Goal: Task Accomplishment & Management: Complete application form

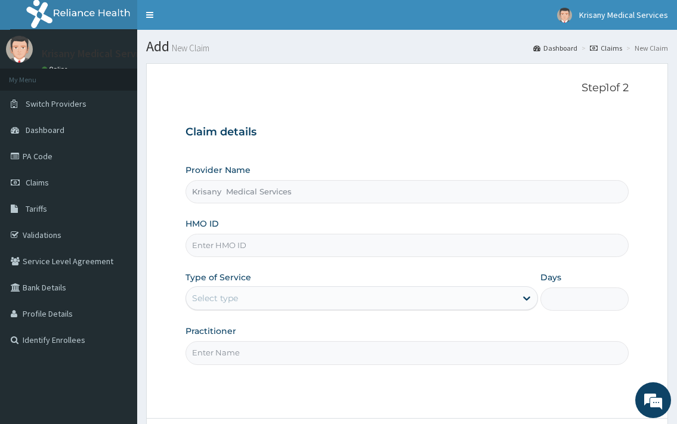
click at [248, 243] on input "HMO ID" at bounding box center [407, 245] width 443 height 23
click at [226, 233] on div "HMO ID" at bounding box center [407, 237] width 443 height 39
click at [226, 243] on input "HMO ID" at bounding box center [407, 245] width 443 height 23
type input "GSV/10844/A"
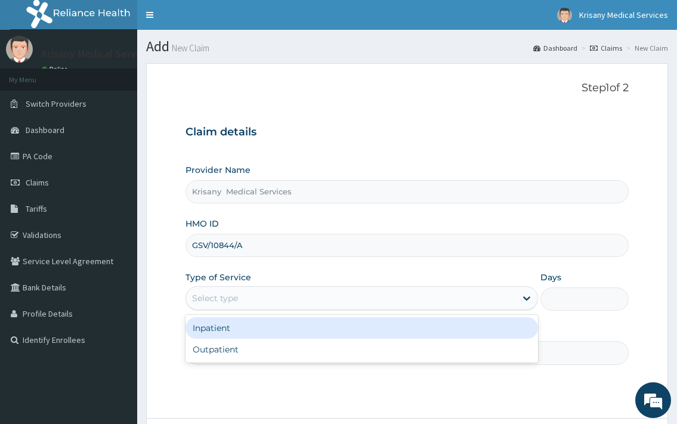
click at [295, 295] on div "Select type" at bounding box center [350, 298] width 329 height 19
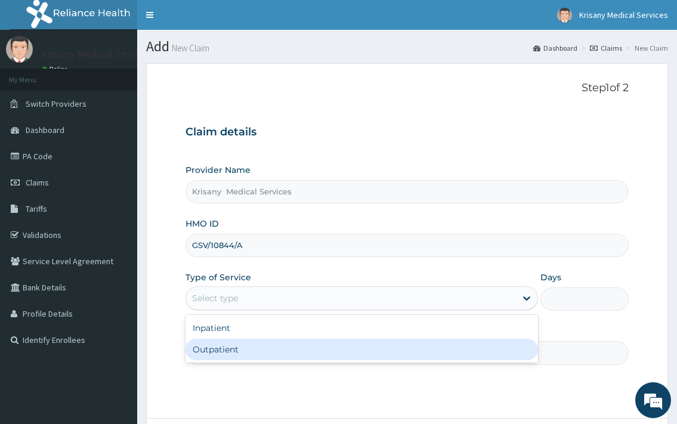
click at [248, 343] on div "Outpatient" at bounding box center [362, 349] width 352 height 21
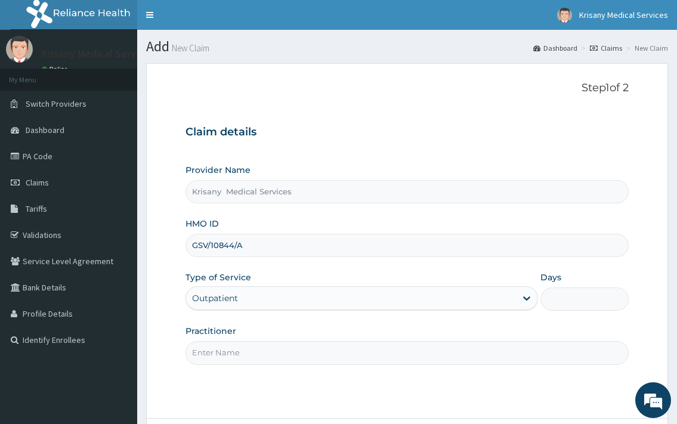
type input "1"
click at [310, 346] on input "Practitioner" at bounding box center [407, 352] width 443 height 23
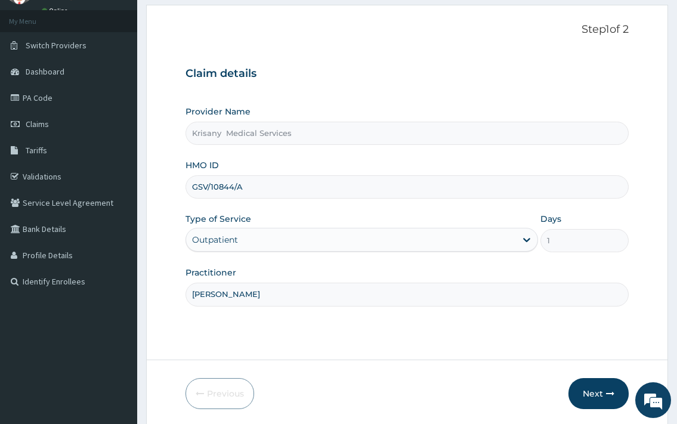
scroll to position [101, 0]
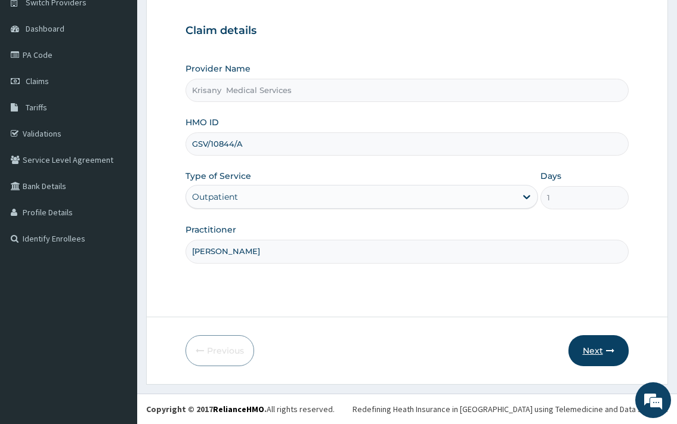
type input "[PERSON_NAME]"
click at [601, 350] on button "Next" at bounding box center [599, 350] width 60 height 31
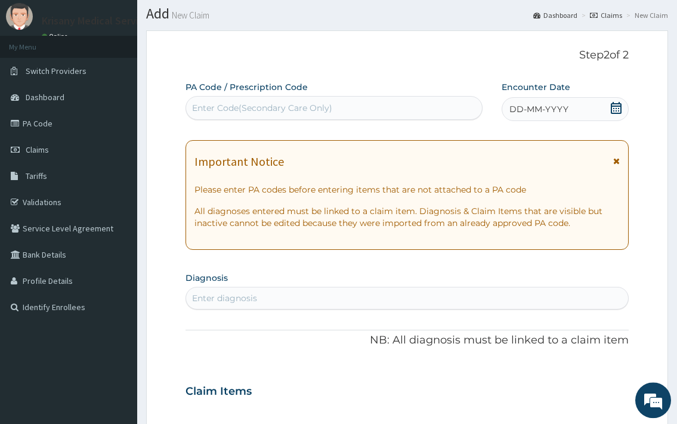
scroll to position [0, 0]
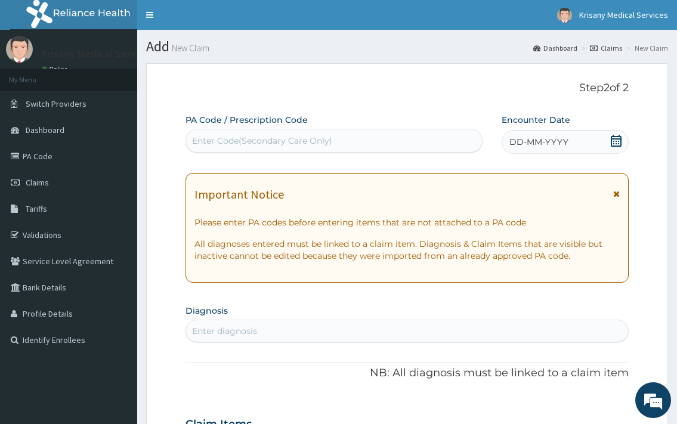
click at [617, 134] on div "DD-MM-YYYY" at bounding box center [565, 142] width 127 height 24
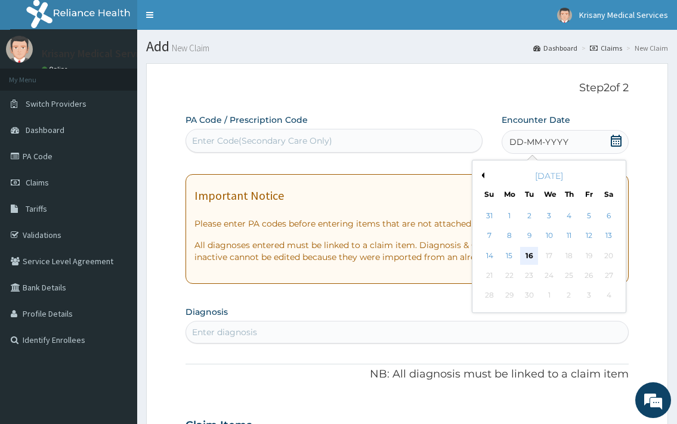
click at [526, 259] on div "16" at bounding box center [529, 256] width 18 height 18
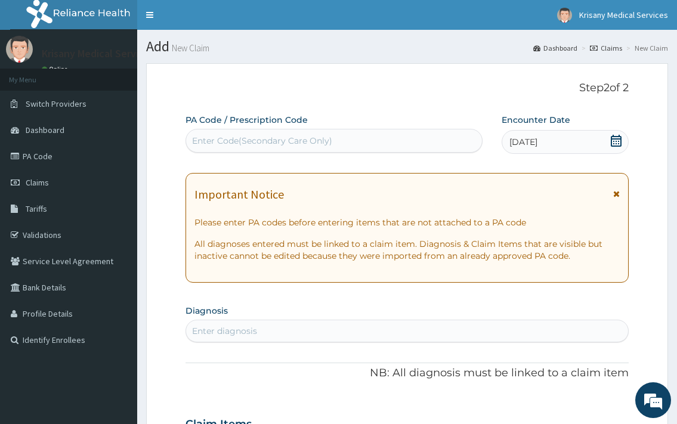
click at [221, 333] on div "Enter diagnosis" at bounding box center [224, 331] width 65 height 12
type input "TONSILL"
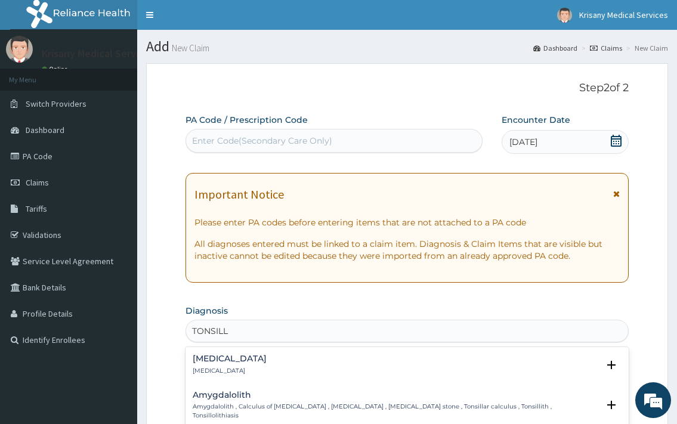
click at [231, 359] on h4 "[MEDICAL_DATA]" at bounding box center [230, 358] width 74 height 9
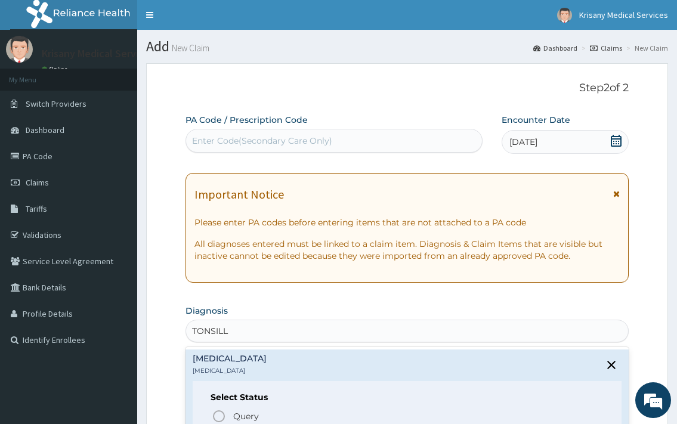
scroll to position [61, 0]
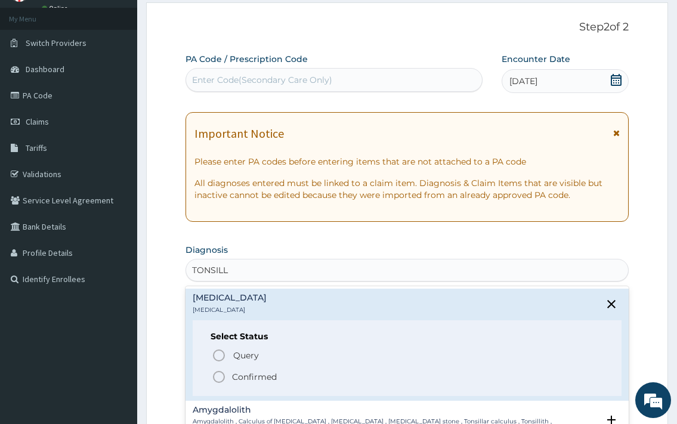
click at [246, 378] on p "Confirmed" at bounding box center [254, 377] width 45 height 12
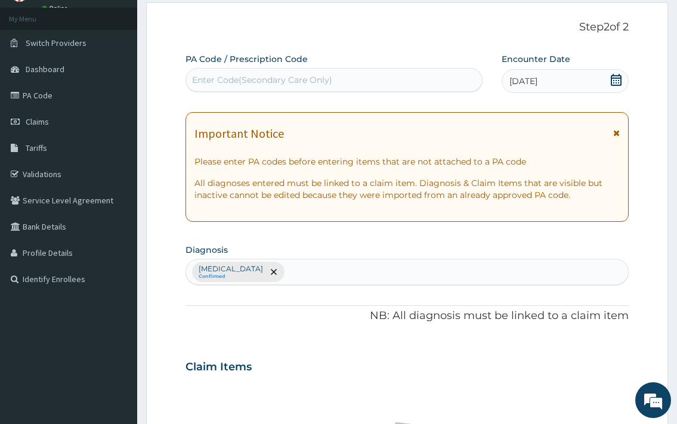
scroll to position [304, 0]
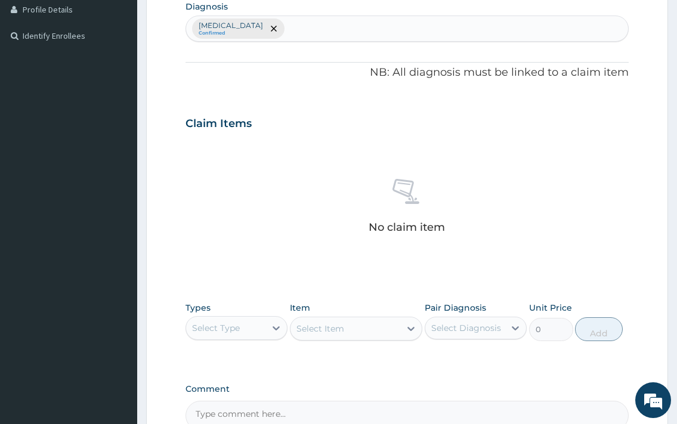
drag, startPoint x: 258, startPoint y: 328, endPoint x: 280, endPoint y: 310, distance: 29.3
click at [258, 328] on div "Select Type" at bounding box center [225, 328] width 79 height 19
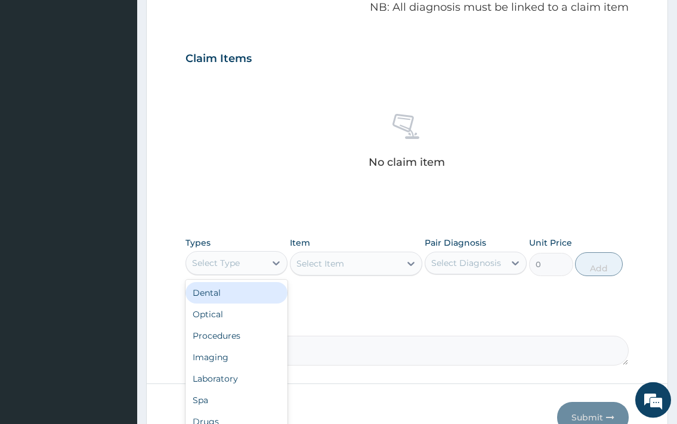
scroll to position [426, 0]
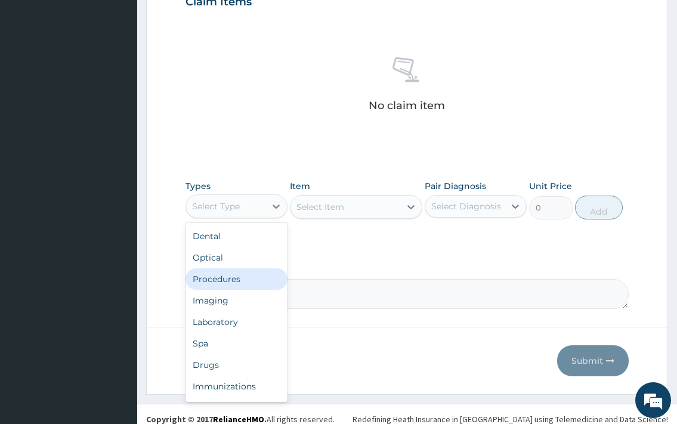
drag, startPoint x: 224, startPoint y: 283, endPoint x: 265, endPoint y: 266, distance: 44.7
click at [225, 284] on div "Procedures" at bounding box center [237, 278] width 102 height 21
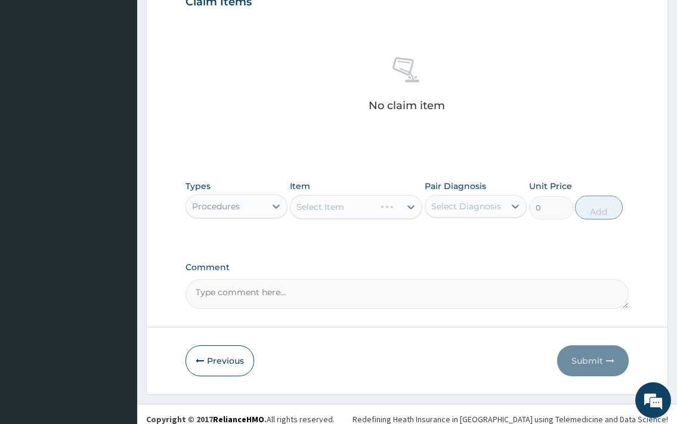
click at [351, 212] on div "Select Item" at bounding box center [356, 207] width 133 height 24
click at [361, 212] on div "Select Item" at bounding box center [356, 207] width 133 height 24
click at [351, 208] on div "Select Item" at bounding box center [356, 207] width 133 height 24
click at [351, 208] on div "Select Item" at bounding box center [346, 206] width 110 height 19
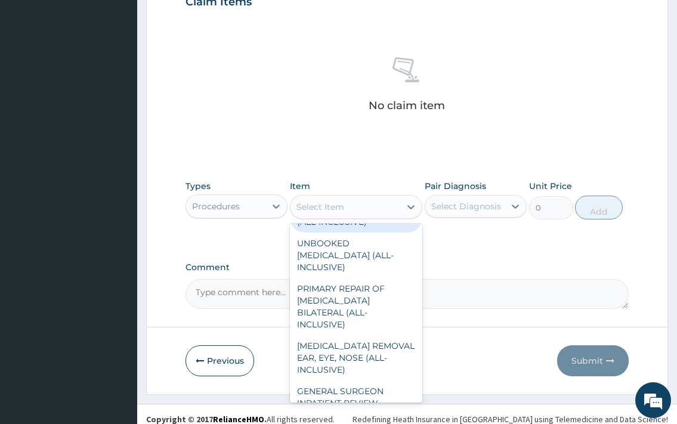
scroll to position [838, 0]
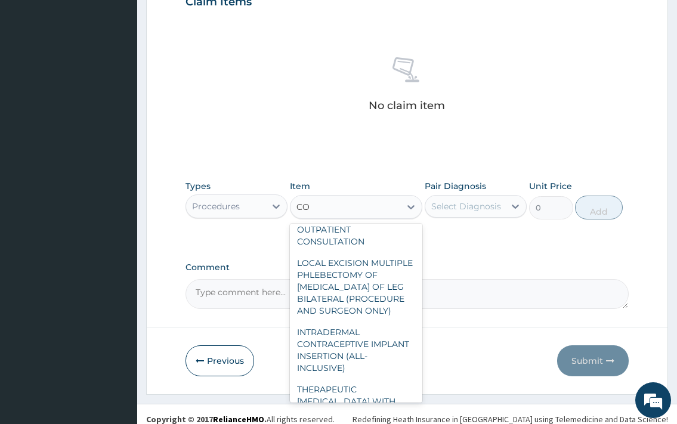
type input "CON"
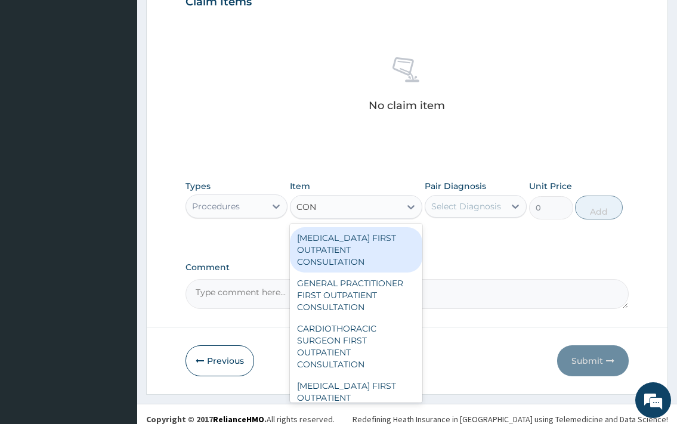
scroll to position [258, 0]
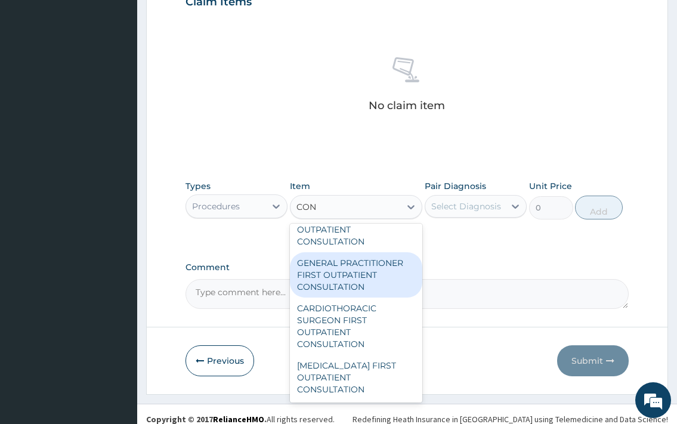
click at [365, 273] on div "GENERAL PRACTITIONER FIRST OUTPATIENT CONSULTATION" at bounding box center [356, 274] width 133 height 45
type input "3750"
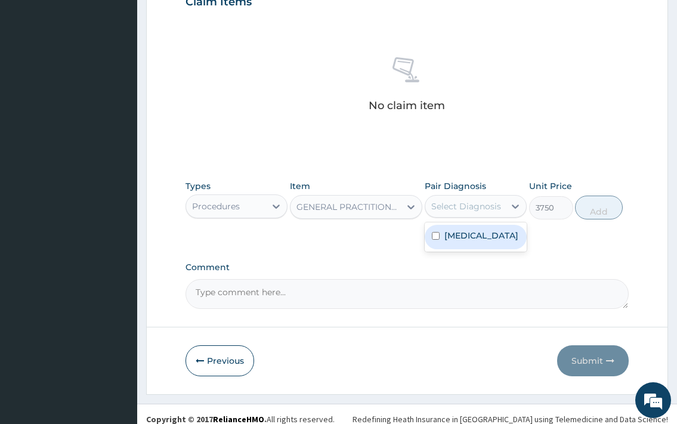
click at [490, 205] on div "Select Diagnosis" at bounding box center [466, 206] width 70 height 12
click at [459, 230] on label "[MEDICAL_DATA]" at bounding box center [481, 236] width 74 height 12
checkbox input "true"
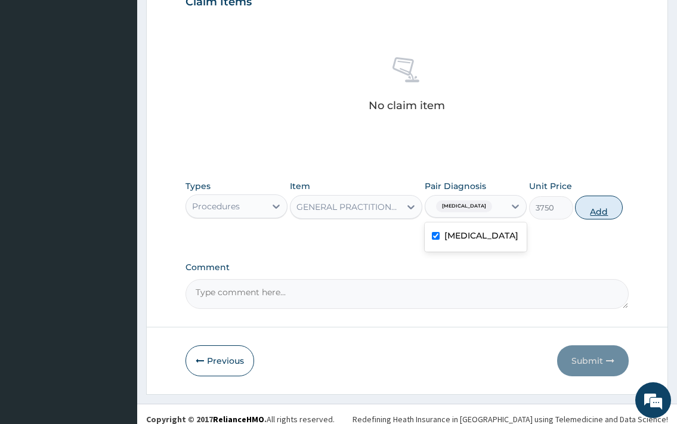
click at [587, 207] on button "Add" at bounding box center [599, 208] width 48 height 24
type input "0"
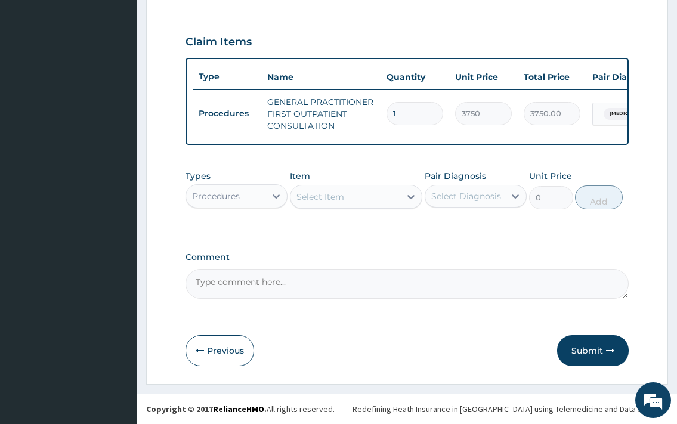
scroll to position [396, 0]
click at [265, 200] on div "Procedures" at bounding box center [225, 196] width 79 height 19
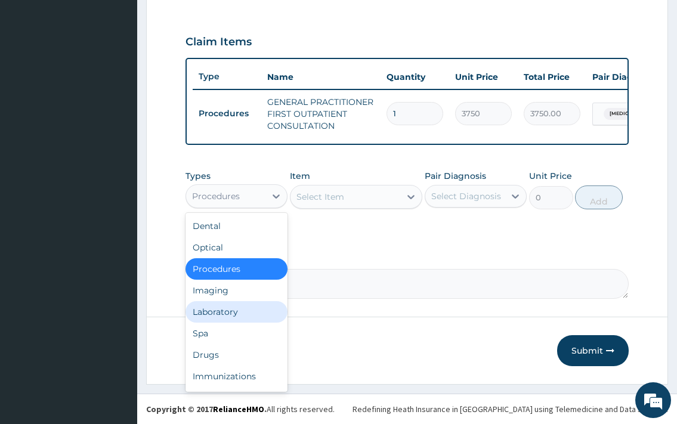
click at [233, 305] on div "Laboratory" at bounding box center [237, 311] width 102 height 21
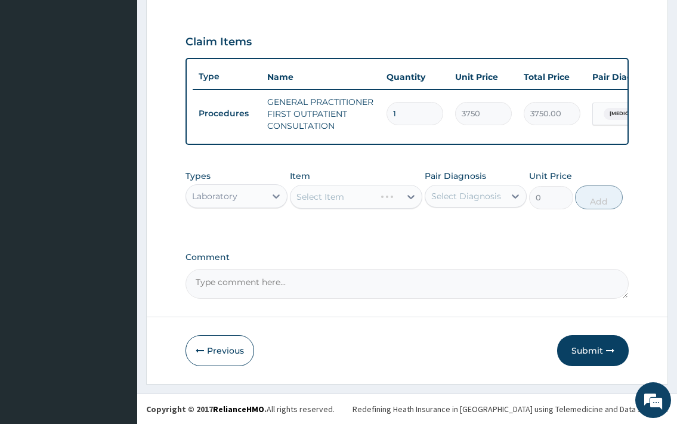
click at [347, 196] on div "Select Item" at bounding box center [356, 197] width 133 height 24
click at [359, 199] on div "Select Item" at bounding box center [356, 197] width 133 height 24
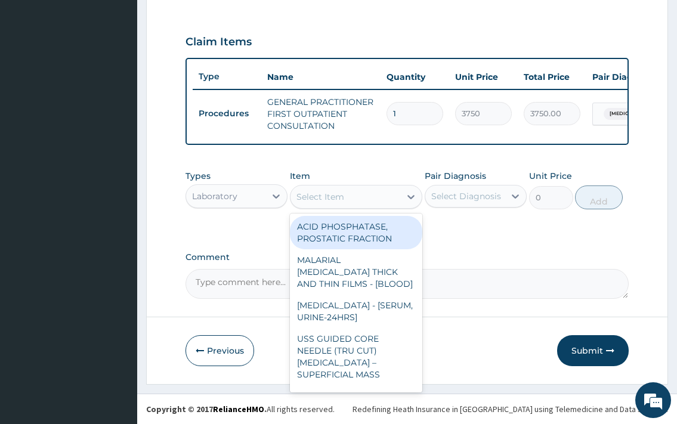
click at [353, 199] on div "Select Item" at bounding box center [346, 196] width 110 height 19
type input "CBC"
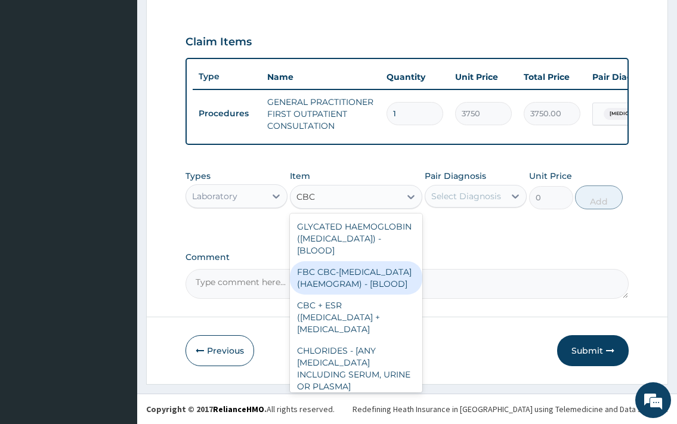
click at [359, 290] on div "FBC CBC-[MEDICAL_DATA] (HAEMOGRAM) - [BLOOD]" at bounding box center [356, 277] width 133 height 33
type input "5000"
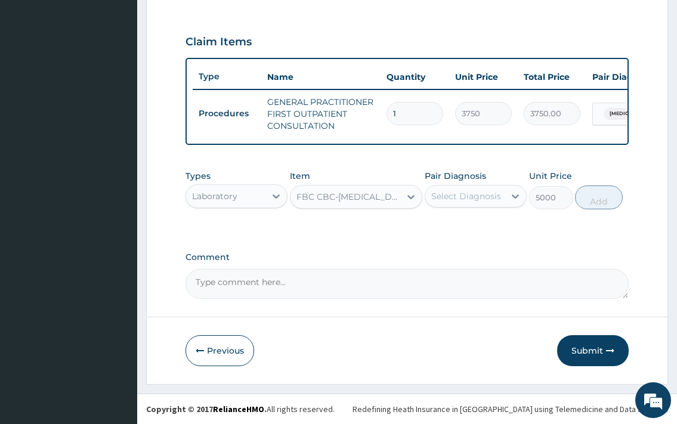
click at [495, 178] on div "Pair Diagnosis Select Diagnosis" at bounding box center [476, 189] width 102 height 39
click at [485, 199] on div "Select Diagnosis" at bounding box center [466, 196] width 70 height 12
drag, startPoint x: 474, startPoint y: 231, endPoint x: 576, endPoint y: 208, distance: 104.1
click at [477, 230] on label "[MEDICAL_DATA]" at bounding box center [481, 226] width 74 height 12
checkbox input "true"
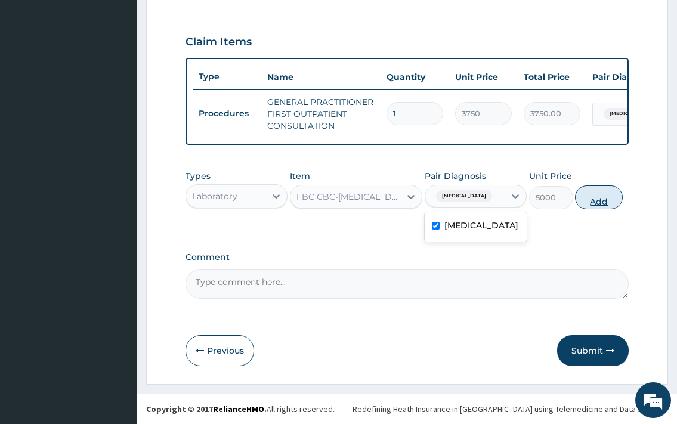
click at [597, 198] on button "Add" at bounding box center [599, 198] width 48 height 24
type input "0"
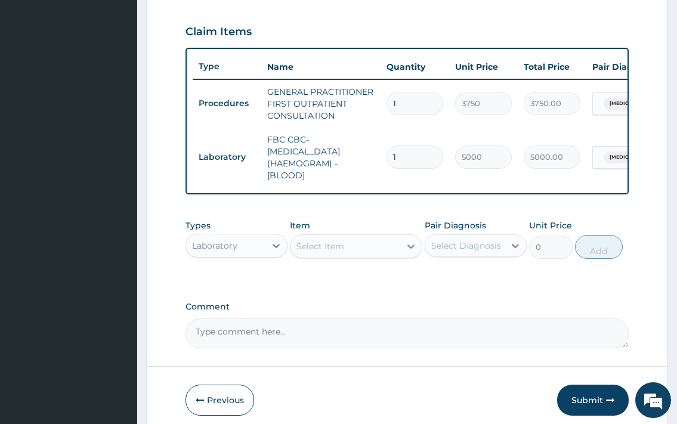
click at [332, 252] on div "Select Item" at bounding box center [321, 246] width 48 height 12
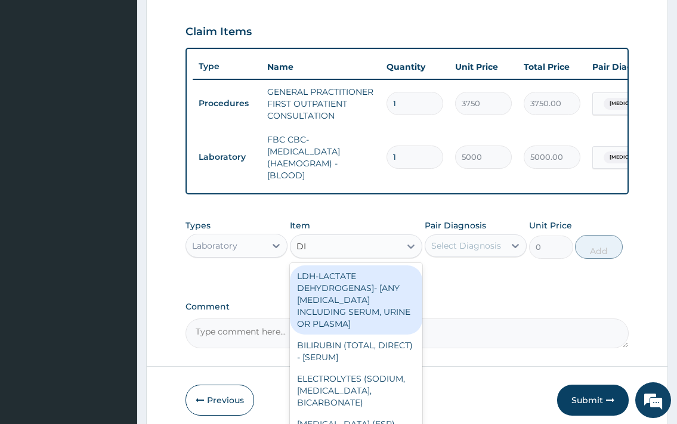
type input "D"
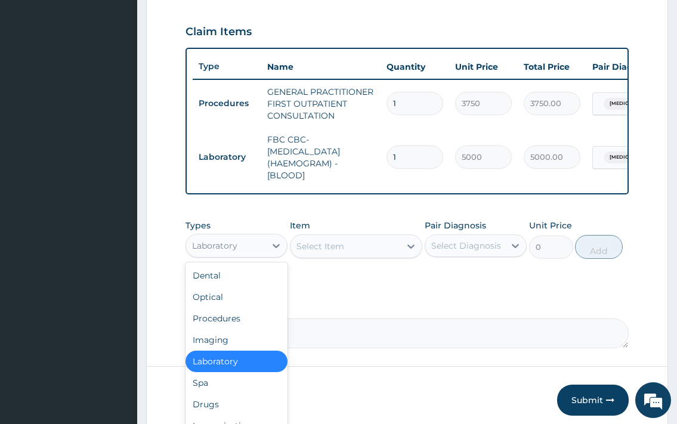
click at [255, 255] on div "Laboratory" at bounding box center [225, 245] width 79 height 19
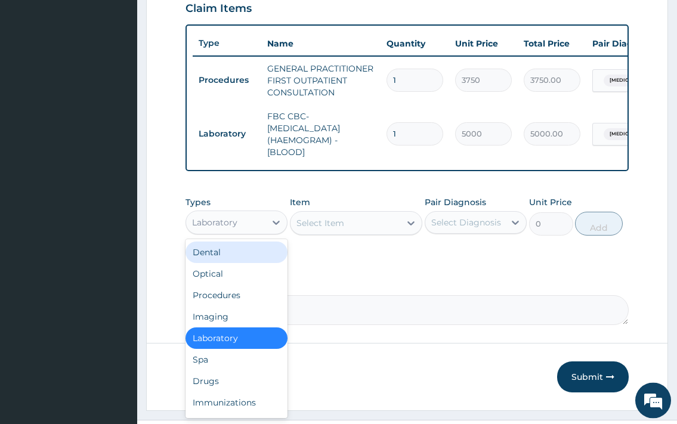
scroll to position [456, 0]
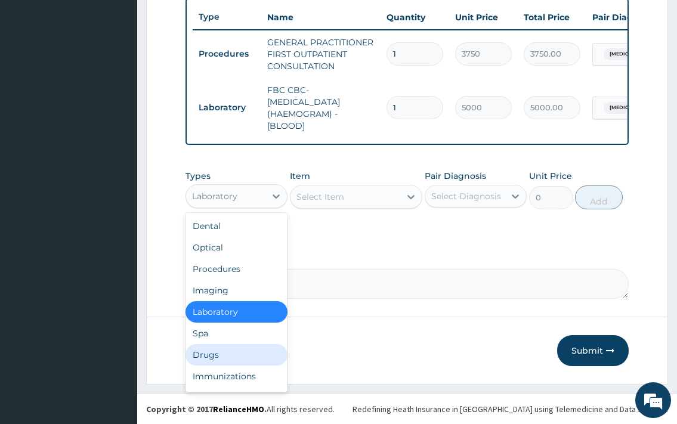
click at [257, 363] on div "Drugs" at bounding box center [237, 354] width 102 height 21
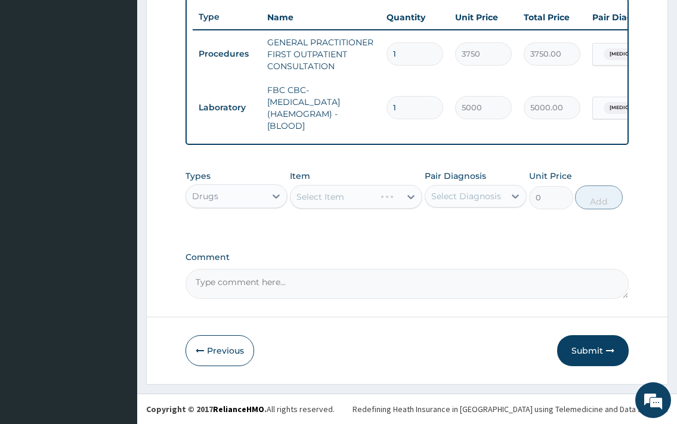
click at [345, 186] on div "Select Item" at bounding box center [356, 197] width 133 height 24
click at [347, 204] on div "Select Item" at bounding box center [356, 197] width 133 height 24
click at [359, 198] on div "Select Item" at bounding box center [346, 196] width 110 height 19
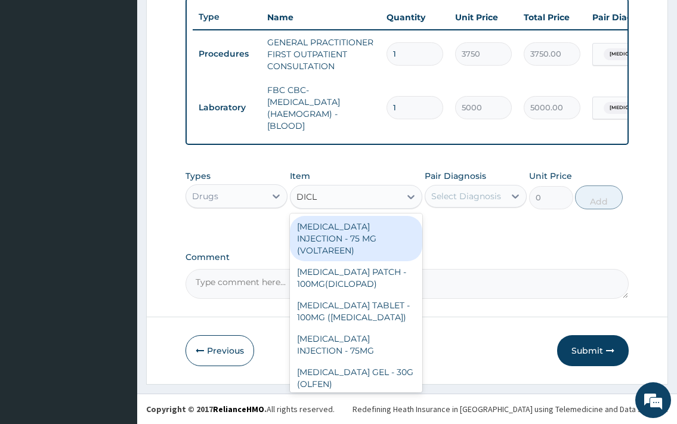
type input "DICLO"
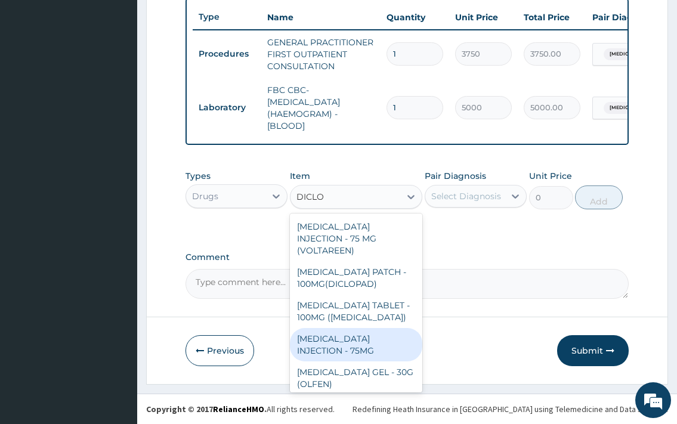
click at [362, 346] on div "[MEDICAL_DATA] INJECTION - 75MG" at bounding box center [356, 344] width 133 height 33
type input "420"
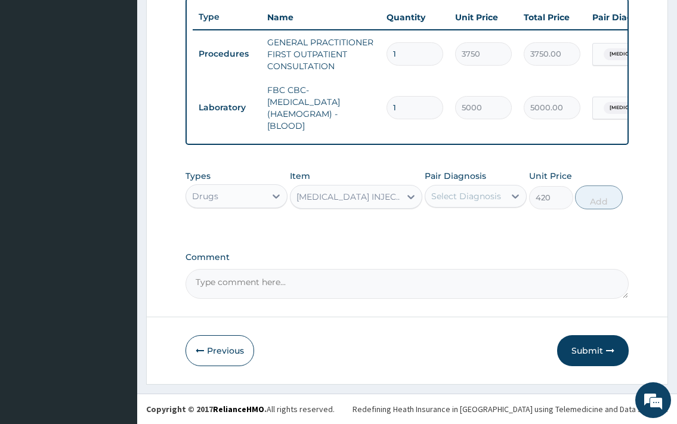
click at [478, 190] on div "Select Diagnosis" at bounding box center [464, 196] width 79 height 19
drag, startPoint x: 467, startPoint y: 223, endPoint x: 588, endPoint y: 203, distance: 122.7
click at [470, 223] on label "[MEDICAL_DATA]" at bounding box center [481, 226] width 74 height 12
checkbox input "true"
drag, startPoint x: 604, startPoint y: 197, endPoint x: 413, endPoint y: 212, distance: 190.8
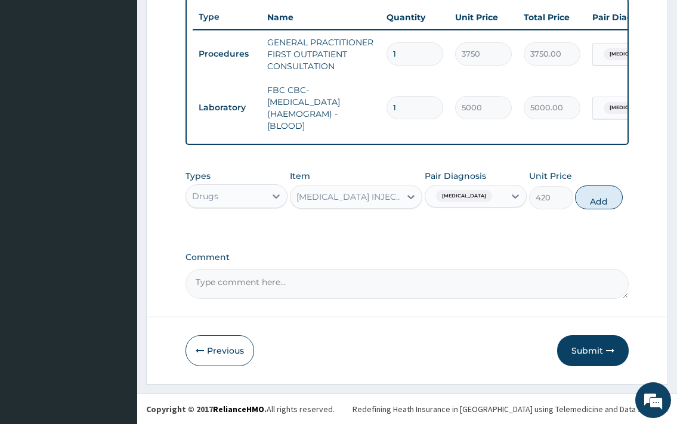
click at [604, 199] on button "Add" at bounding box center [599, 198] width 48 height 24
type input "0"
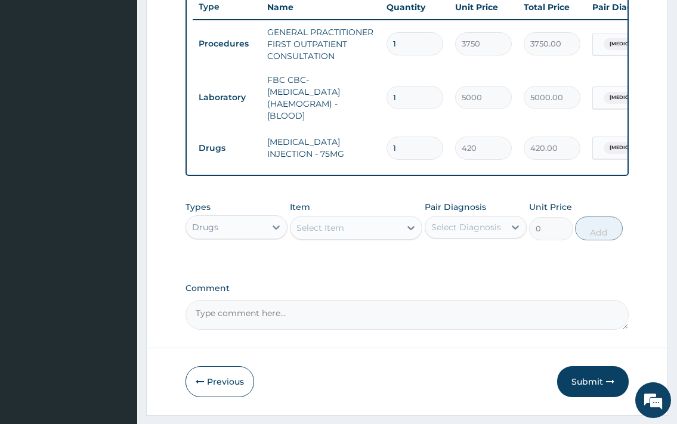
click at [355, 237] on div "Select Item" at bounding box center [346, 227] width 110 height 19
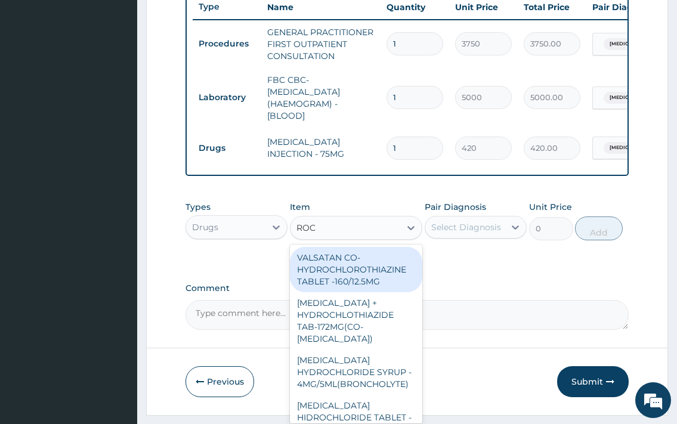
type input "ROCE"
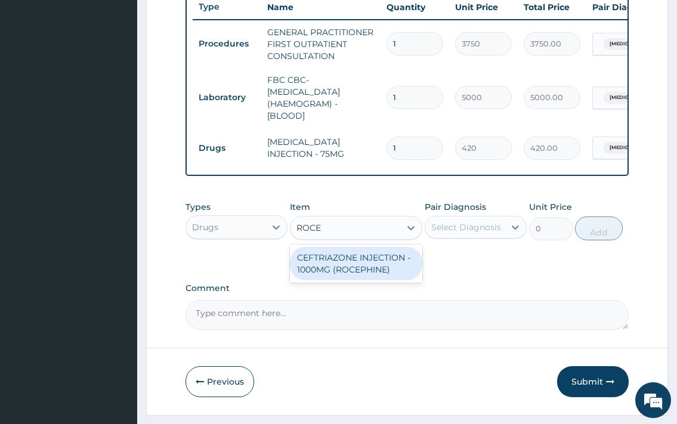
drag, startPoint x: 355, startPoint y: 277, endPoint x: 465, endPoint y: 264, distance: 111.1
click at [356, 276] on div "CEFTRIAZONE INJECTION - 1000MG (ROCEPHINE)" at bounding box center [356, 263] width 133 height 33
type input "9520"
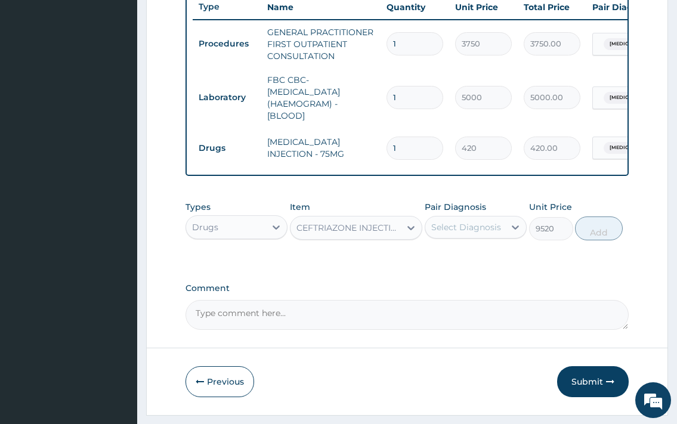
click at [475, 233] on div "Select Diagnosis" at bounding box center [466, 227] width 70 height 12
drag, startPoint x: 471, startPoint y: 271, endPoint x: 637, endPoint y: 259, distance: 165.7
click at [472, 262] on label "[MEDICAL_DATA]" at bounding box center [481, 257] width 74 height 12
checkbox input "true"
click at [613, 240] on button "Add" at bounding box center [599, 229] width 48 height 24
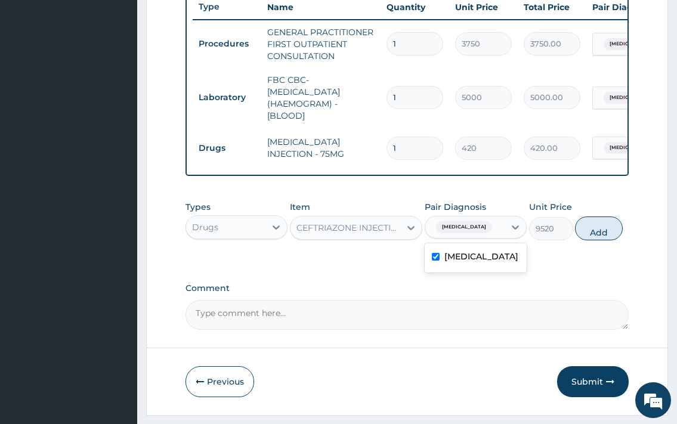
type input "0"
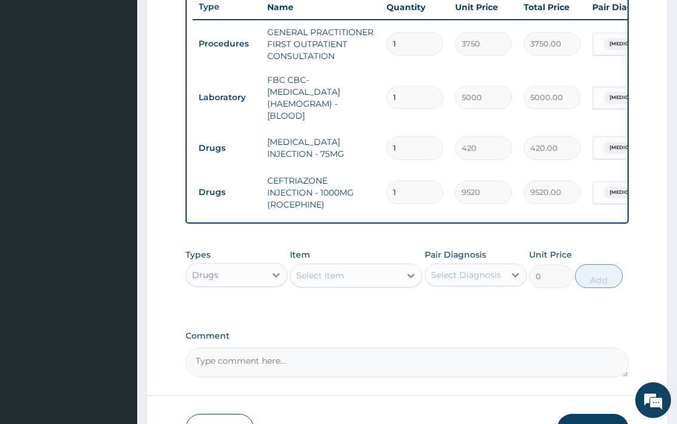
type input "0.00"
type input "2"
type input "19040.00"
type input "2"
click at [358, 281] on div "Select Item" at bounding box center [346, 275] width 110 height 19
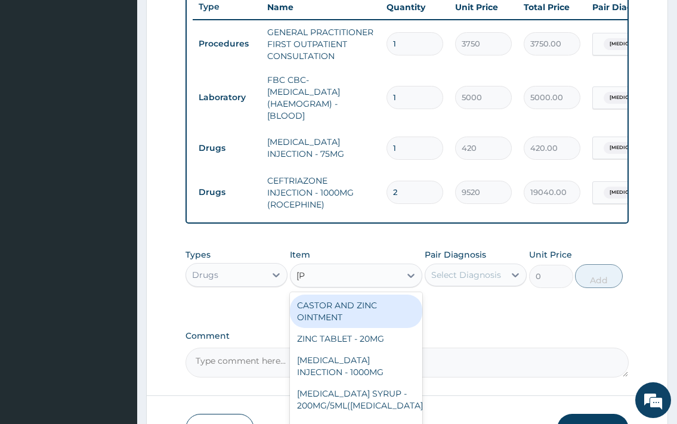
type input "[PERSON_NAME]"
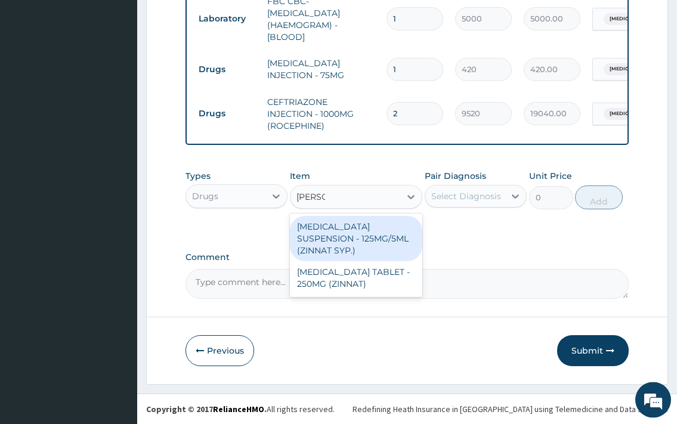
scroll to position [545, 0]
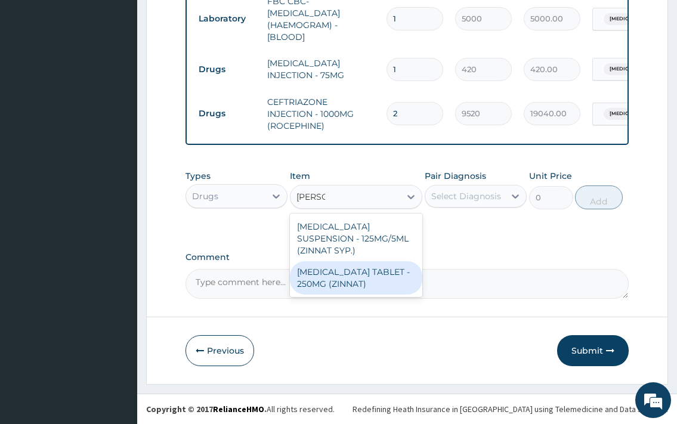
click at [372, 265] on div "[MEDICAL_DATA] TABLET - 250MG (ZINNAT)" at bounding box center [356, 277] width 133 height 33
type input "1120"
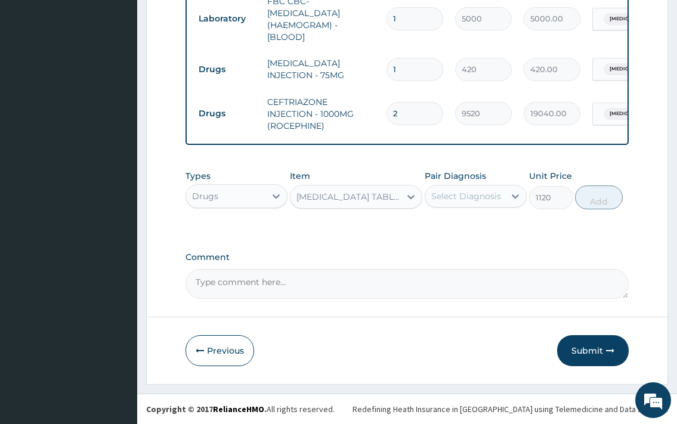
drag, startPoint x: 477, startPoint y: 197, endPoint x: 477, endPoint y: 205, distance: 7.8
click at [477, 196] on div "Select Diagnosis" at bounding box center [466, 196] width 70 height 12
click at [478, 221] on label "[MEDICAL_DATA]" at bounding box center [481, 226] width 74 height 12
checkbox input "true"
click at [604, 191] on button "Add" at bounding box center [599, 198] width 48 height 24
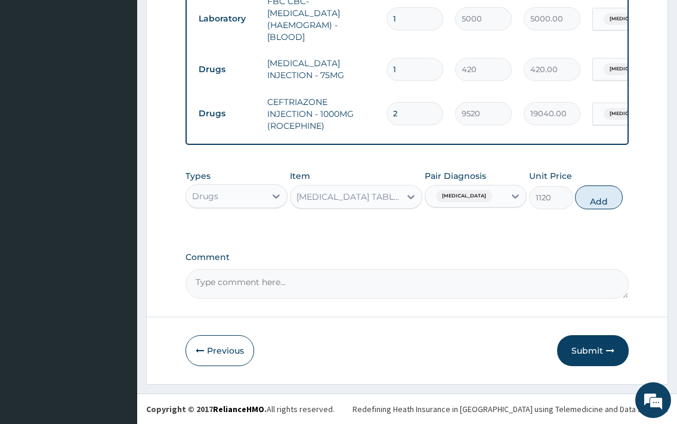
type input "0"
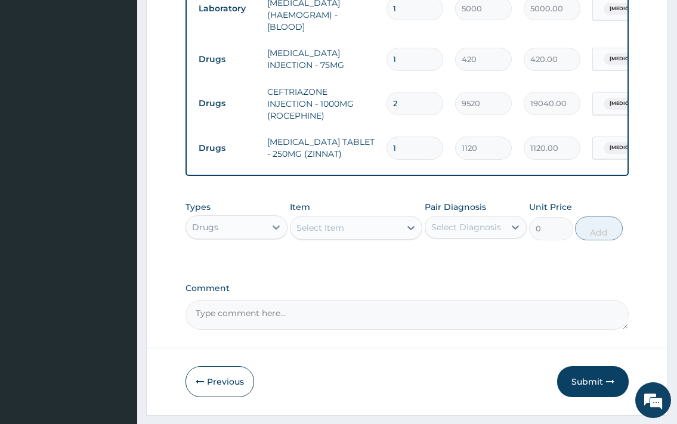
type input "0.00"
type input "2"
type input "2240.00"
type input "28"
type input "31360.00"
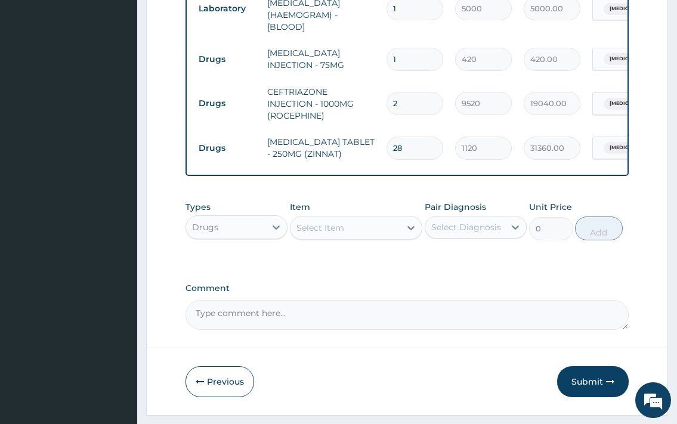
type input "28"
click at [572, 264] on div "Types Drugs Item Select Item Pair Diagnosis Select Diagnosis Unit Price 0 Add" at bounding box center [407, 229] width 443 height 69
click at [383, 237] on div "Select Item" at bounding box center [346, 227] width 110 height 19
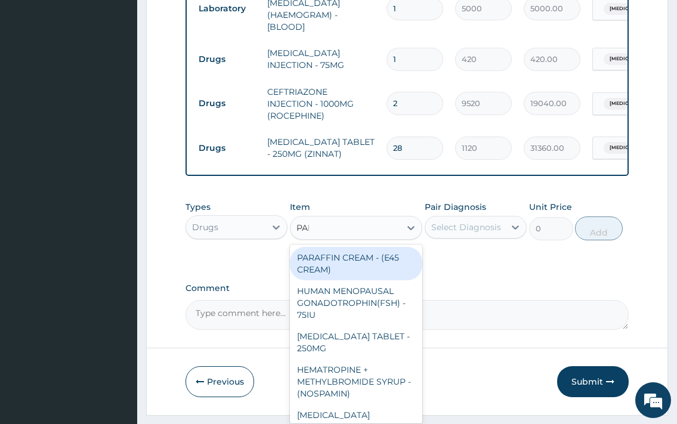
type input "PARA"
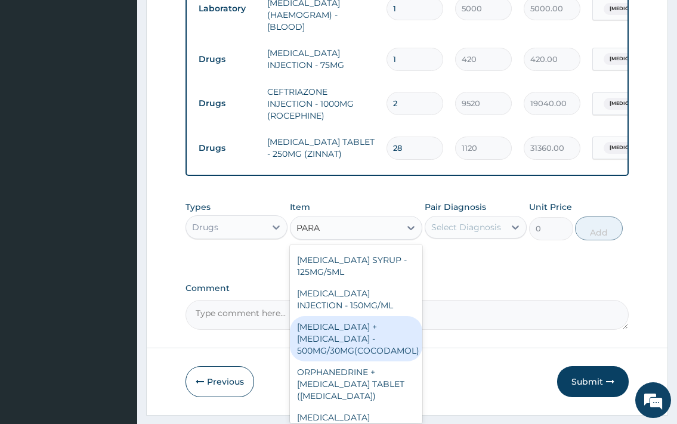
scroll to position [0, 0]
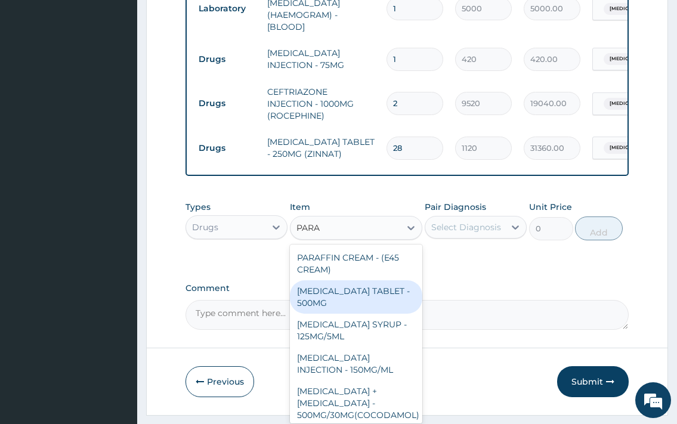
click at [360, 302] on div "[MEDICAL_DATA] TABLET - 500MG" at bounding box center [356, 296] width 133 height 33
type input "33.599999999999994"
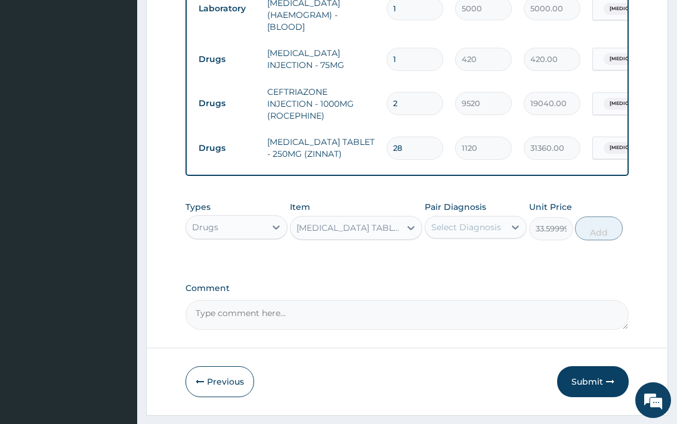
click at [483, 233] on div "Select Diagnosis" at bounding box center [466, 227] width 70 height 12
drag, startPoint x: 476, startPoint y: 272, endPoint x: 573, endPoint y: 249, distance: 99.9
click at [476, 262] on label "[MEDICAL_DATA]" at bounding box center [481, 257] width 74 height 12
checkbox input "true"
click at [594, 240] on button "Add" at bounding box center [599, 229] width 48 height 24
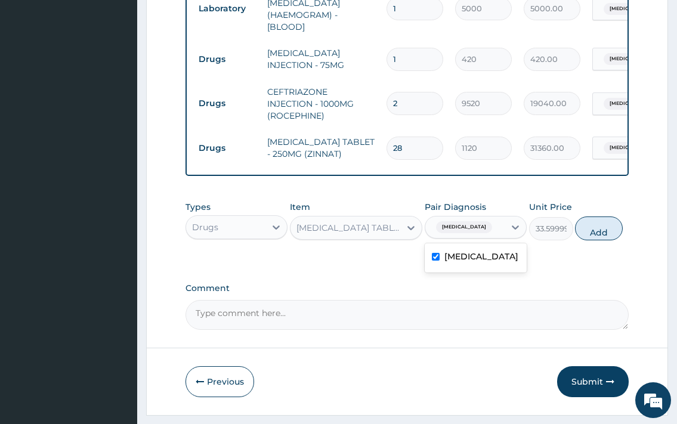
type input "0"
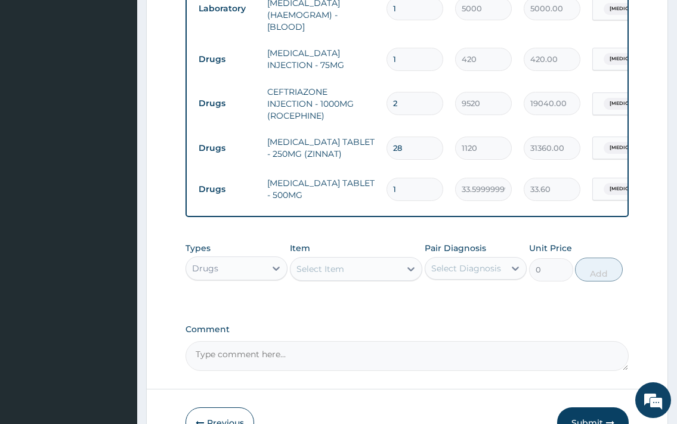
type input "18"
type input "604.80"
type input "18"
click at [336, 275] on div "Select Item" at bounding box center [321, 269] width 48 height 12
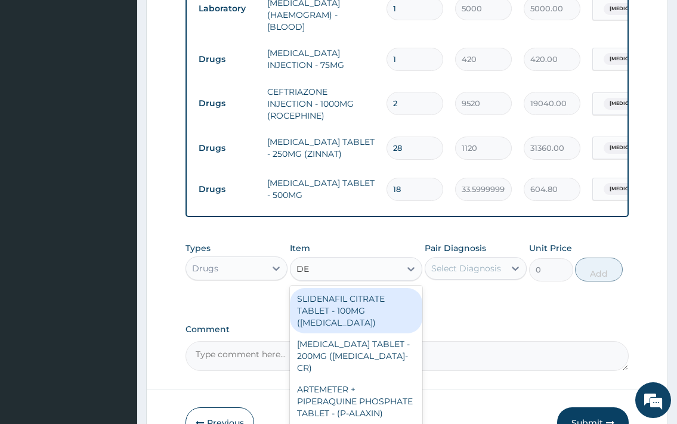
type input "DEQ"
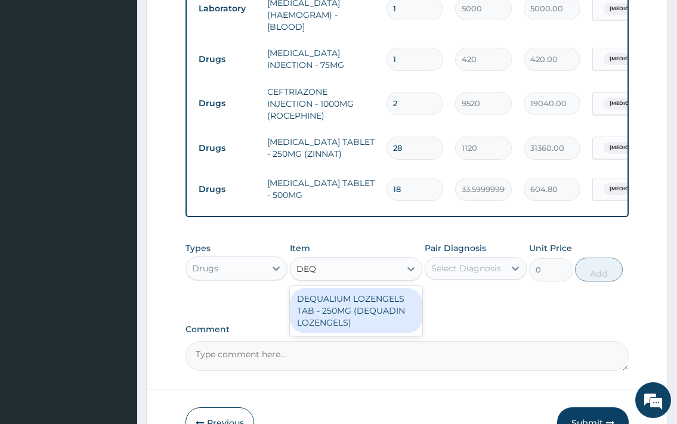
drag, startPoint x: 397, startPoint y: 320, endPoint x: 438, endPoint y: 292, distance: 49.5
click at [395, 318] on div "DEQUALIUM LOZENGELS TAB - 250MG (DEQUADIN LOZENGELS)" at bounding box center [356, 310] width 133 height 45
type input "112"
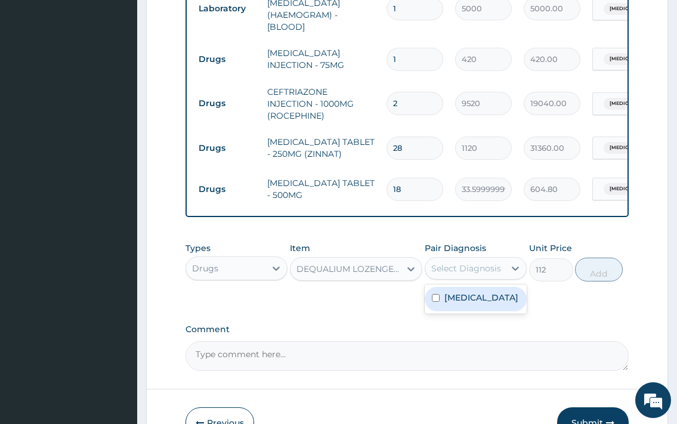
click at [458, 274] on div "Select Diagnosis" at bounding box center [466, 268] width 70 height 12
drag, startPoint x: 479, startPoint y: 312, endPoint x: 582, endPoint y: 310, distance: 103.2
click at [480, 304] on label "[MEDICAL_DATA]" at bounding box center [481, 298] width 74 height 12
checkbox input "true"
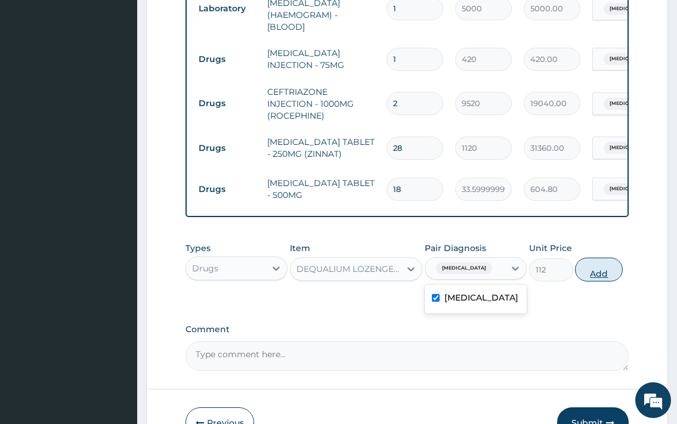
click at [594, 282] on button "Add" at bounding box center [599, 270] width 48 height 24
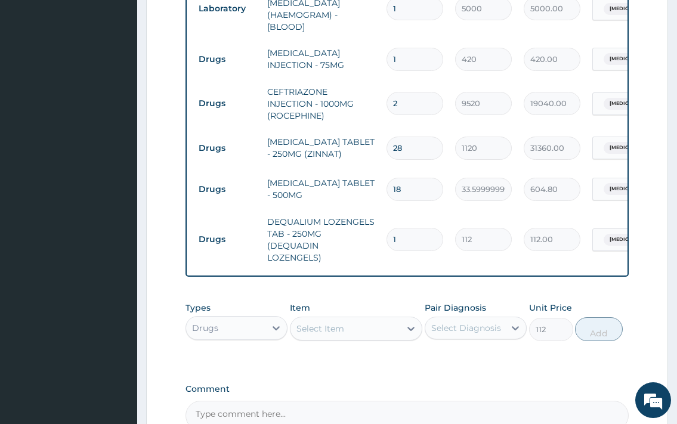
type input "0"
type input "16"
type input "1792.00"
type input "16"
click at [651, 317] on form "Step 2 of 2 PA Code / Prescription Code Enter Code(Secondary Care Only) Encount…" at bounding box center [407, 17] width 522 height 997
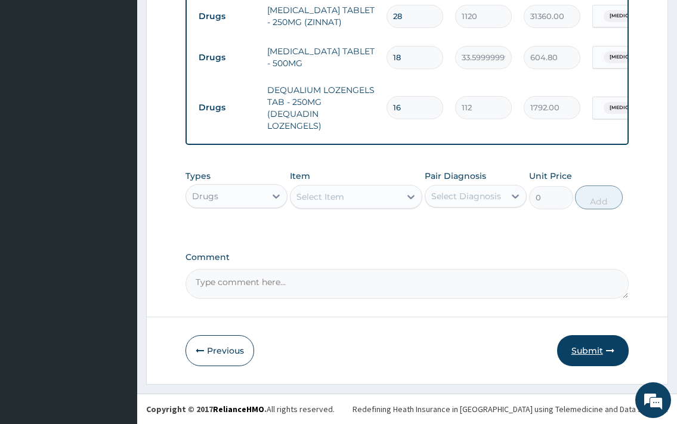
click at [606, 348] on icon "button" at bounding box center [610, 351] width 8 height 8
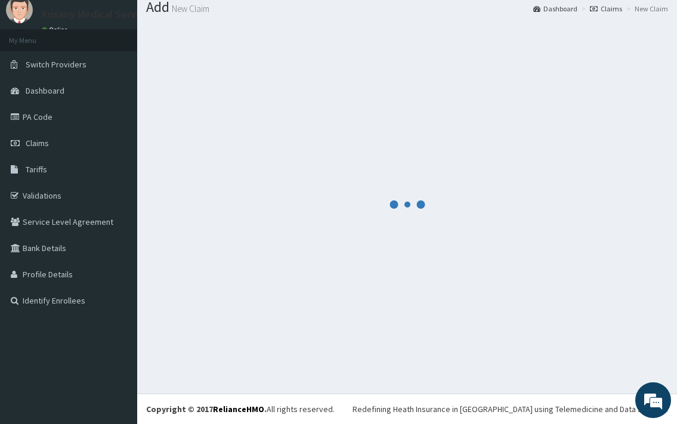
scroll to position [39, 0]
